Goal: Use online tool/utility: Utilize a website feature to perform a specific function

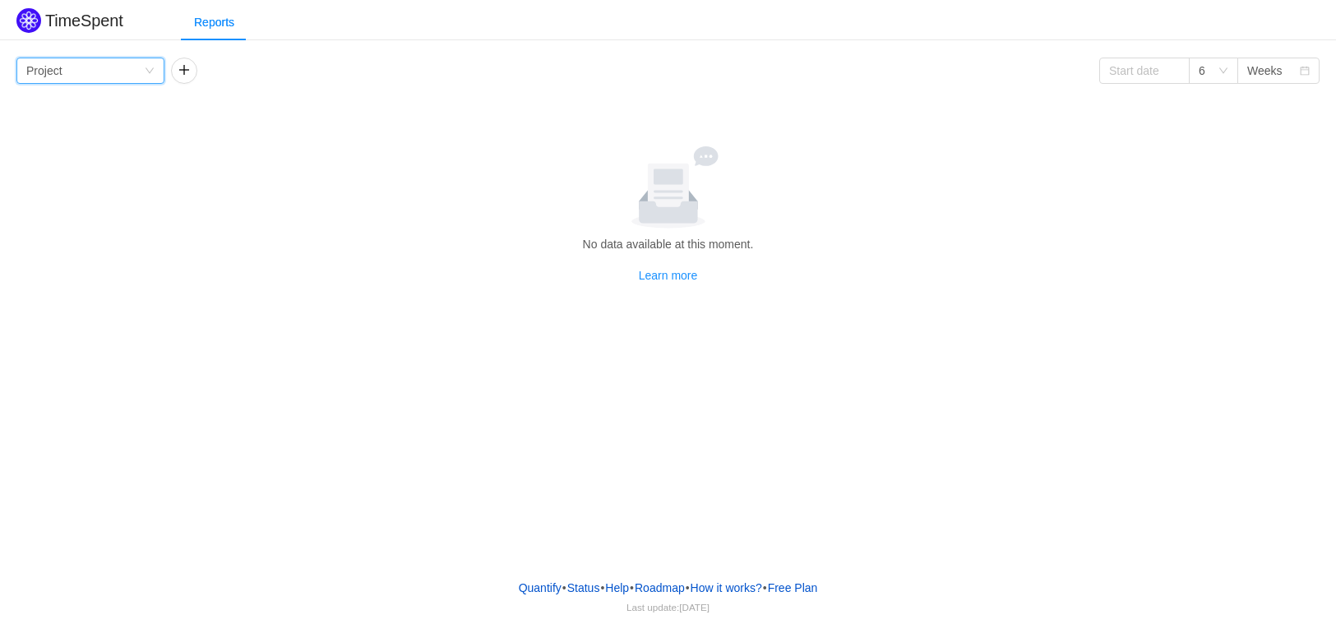
click at [150, 68] on icon "icon: down" at bounding box center [150, 71] width 10 height 10
click at [84, 100] on li "Project" at bounding box center [90, 103] width 148 height 26
click at [194, 72] on button "button" at bounding box center [184, 71] width 26 height 26
click at [297, 79] on div "Group by Person" at bounding box center [240, 70] width 118 height 25
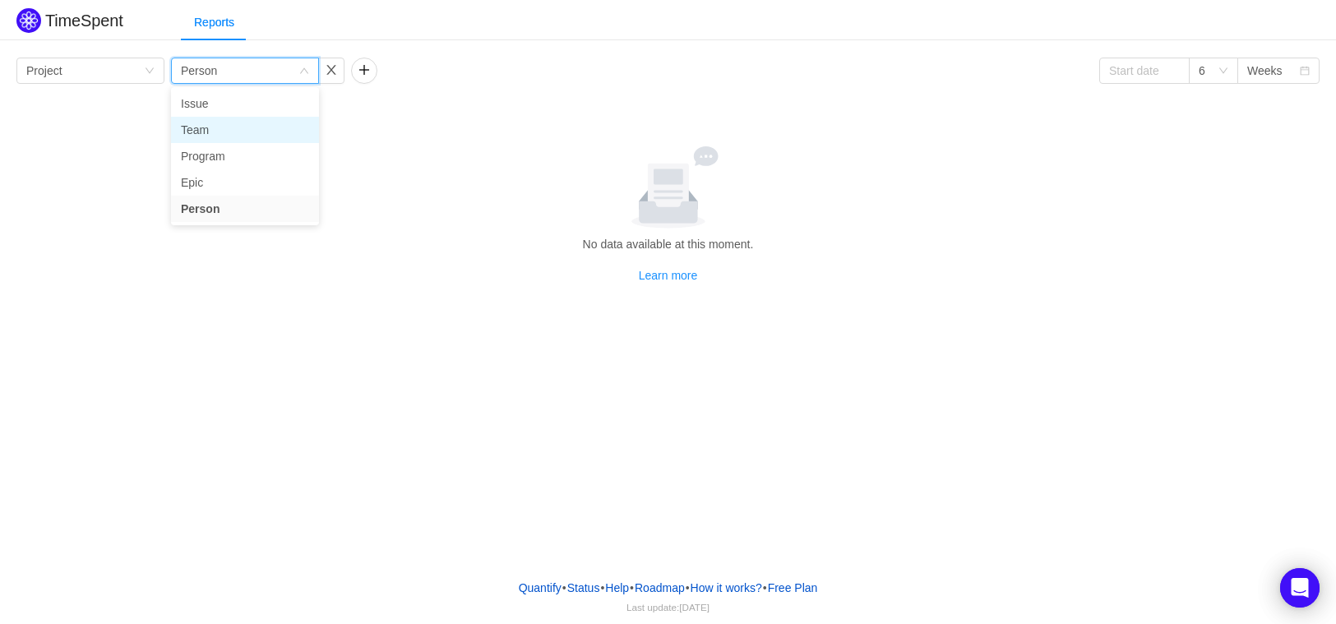
click at [230, 119] on li "Team" at bounding box center [245, 130] width 148 height 26
click at [337, 70] on button "button" at bounding box center [331, 71] width 26 height 26
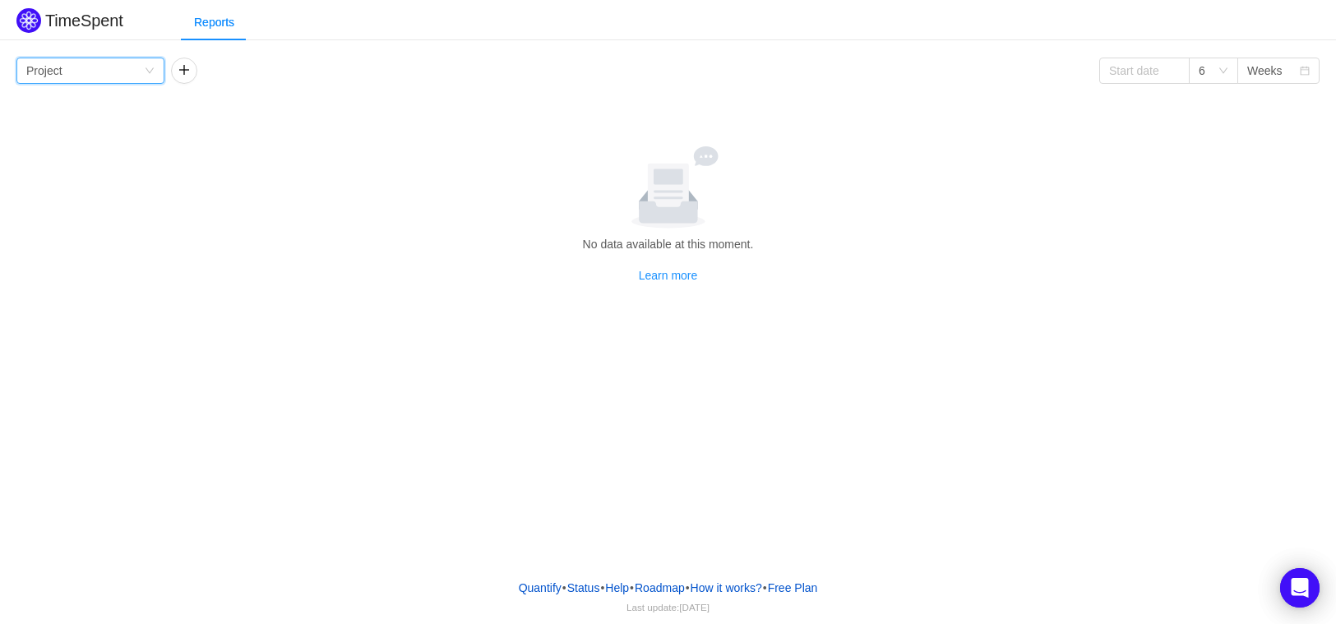
click at [160, 72] on div "Group by Project" at bounding box center [90, 71] width 148 height 26
click at [70, 148] on li "Program" at bounding box center [90, 156] width 148 height 26
click at [138, 76] on div "Group by Program" at bounding box center [85, 70] width 118 height 25
click at [90, 128] on li "Team" at bounding box center [90, 130] width 148 height 26
